Goal: Task Accomplishment & Management: Manage account settings

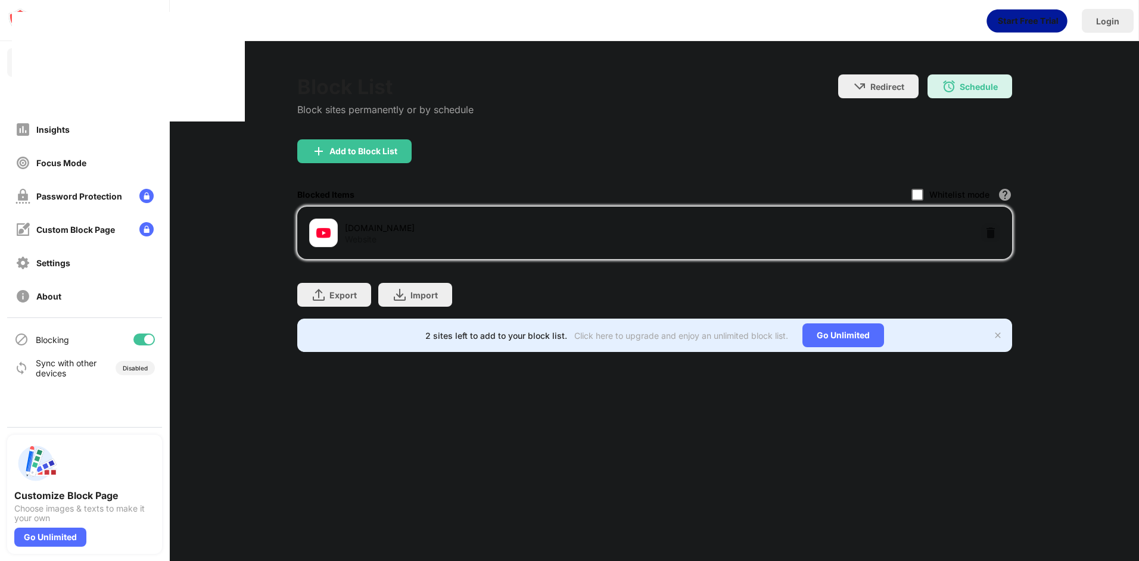
click at [921, 196] on div at bounding box center [918, 195] width 12 height 12
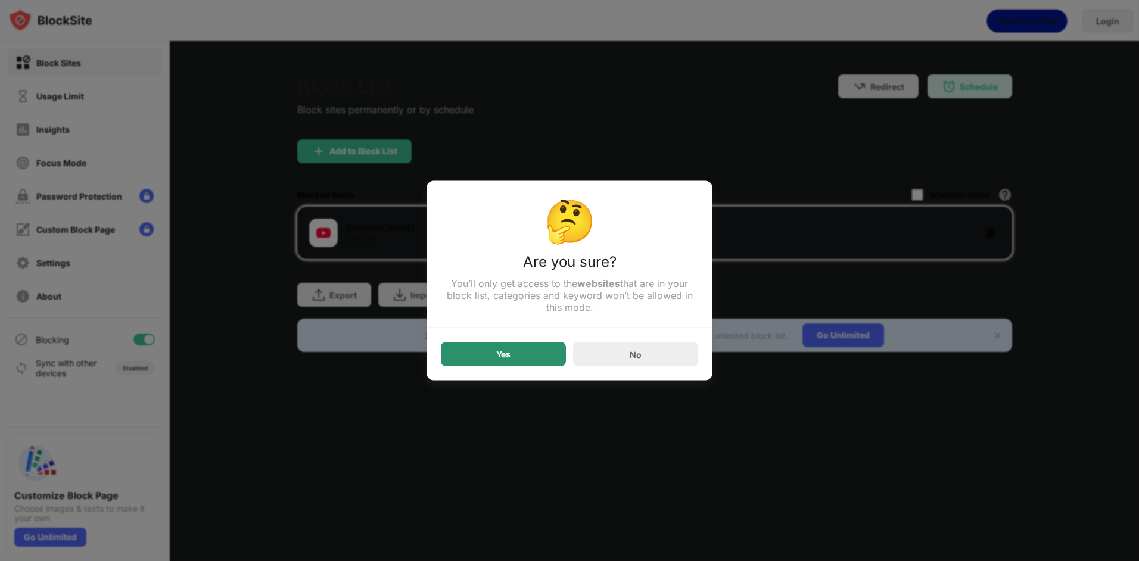
click at [526, 350] on div "Yes" at bounding box center [503, 355] width 125 height 24
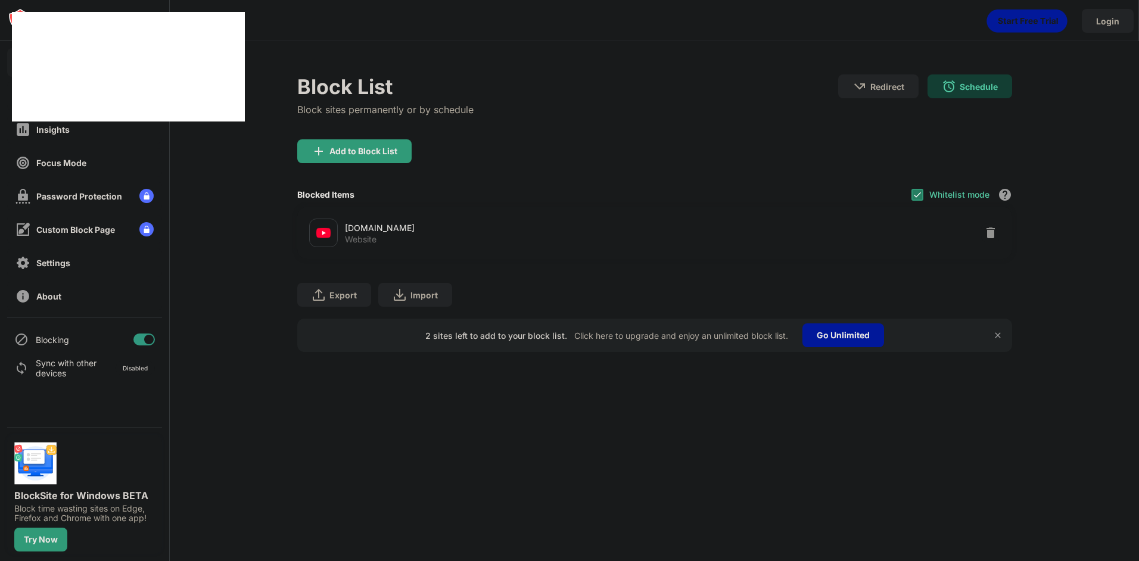
click at [918, 196] on img at bounding box center [918, 195] width 10 height 10
